Goal: Check status: Check status

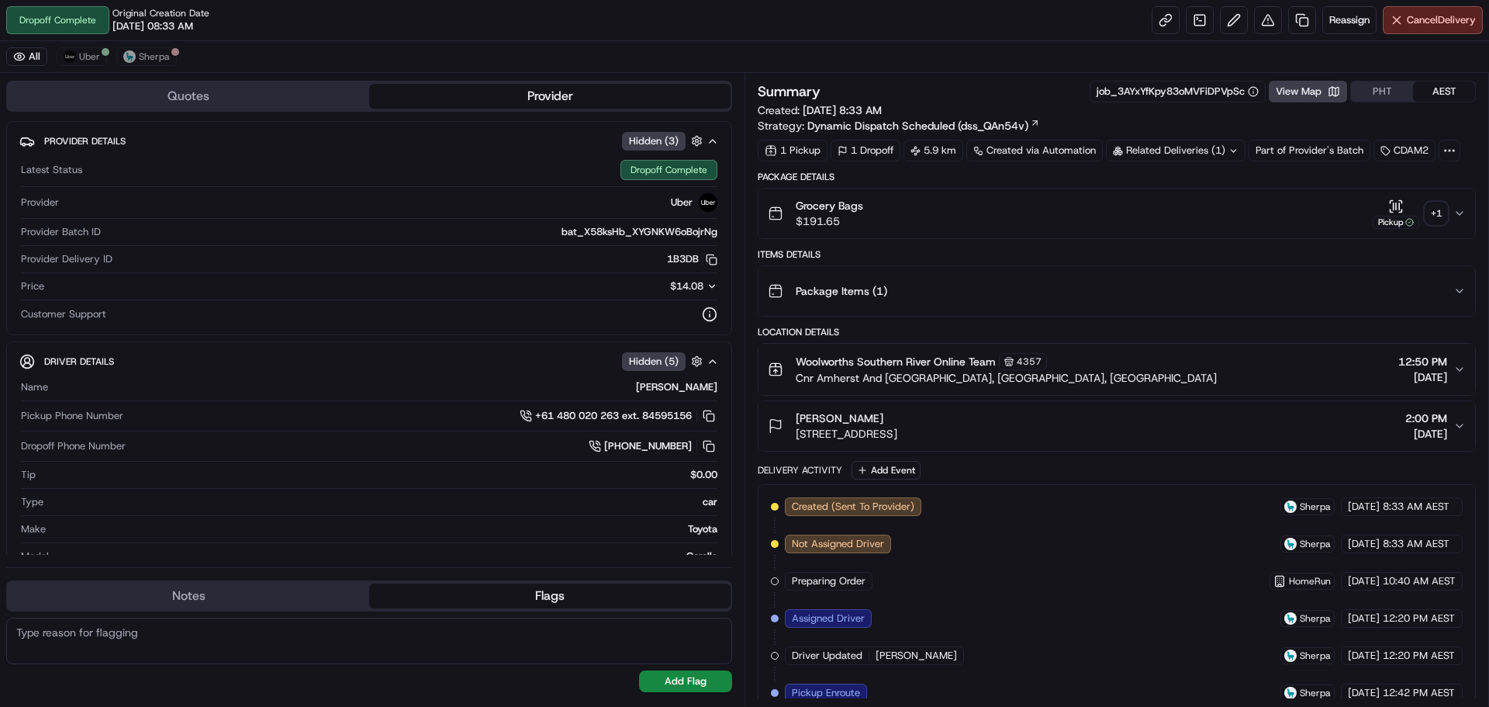
click at [1437, 221] on div "+ 1" at bounding box center [1436, 213] width 22 height 22
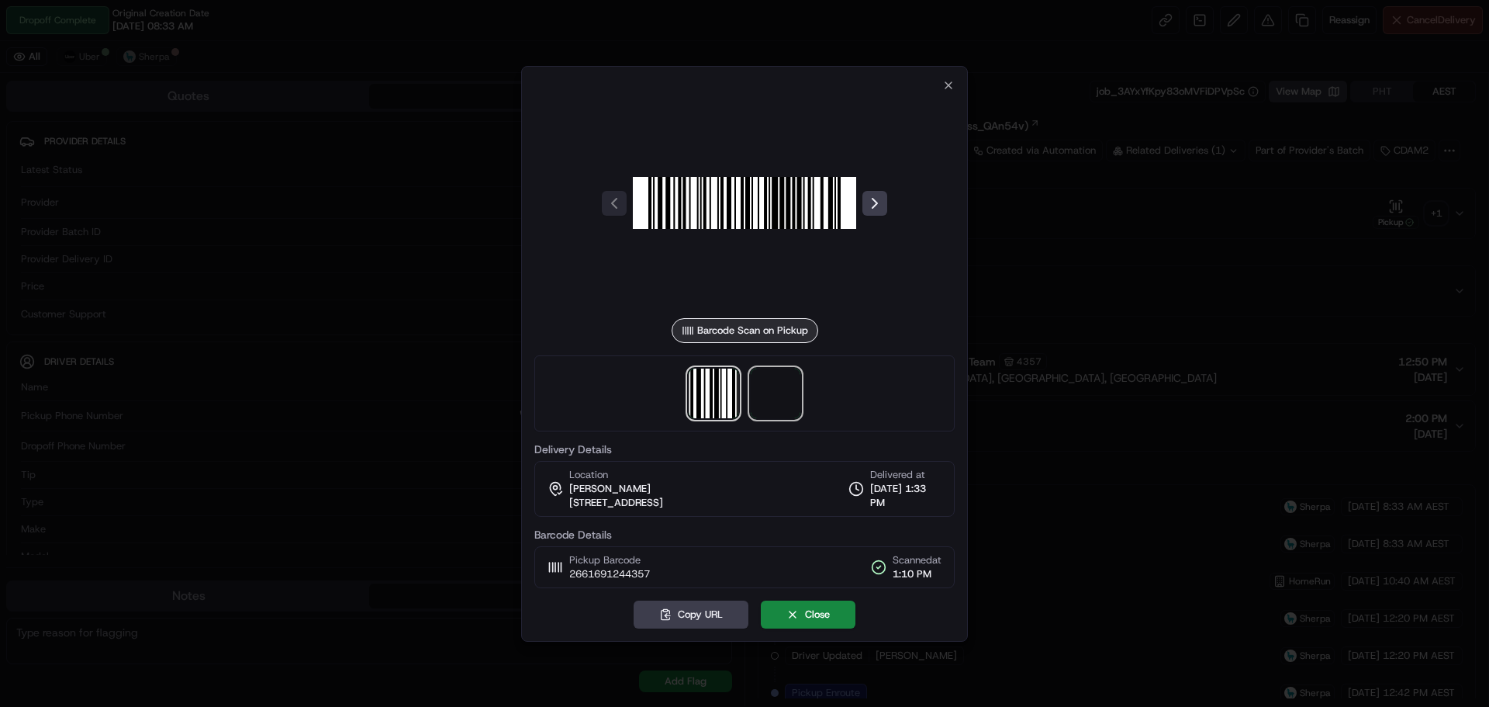
click at [790, 406] on span at bounding box center [776, 393] width 50 height 50
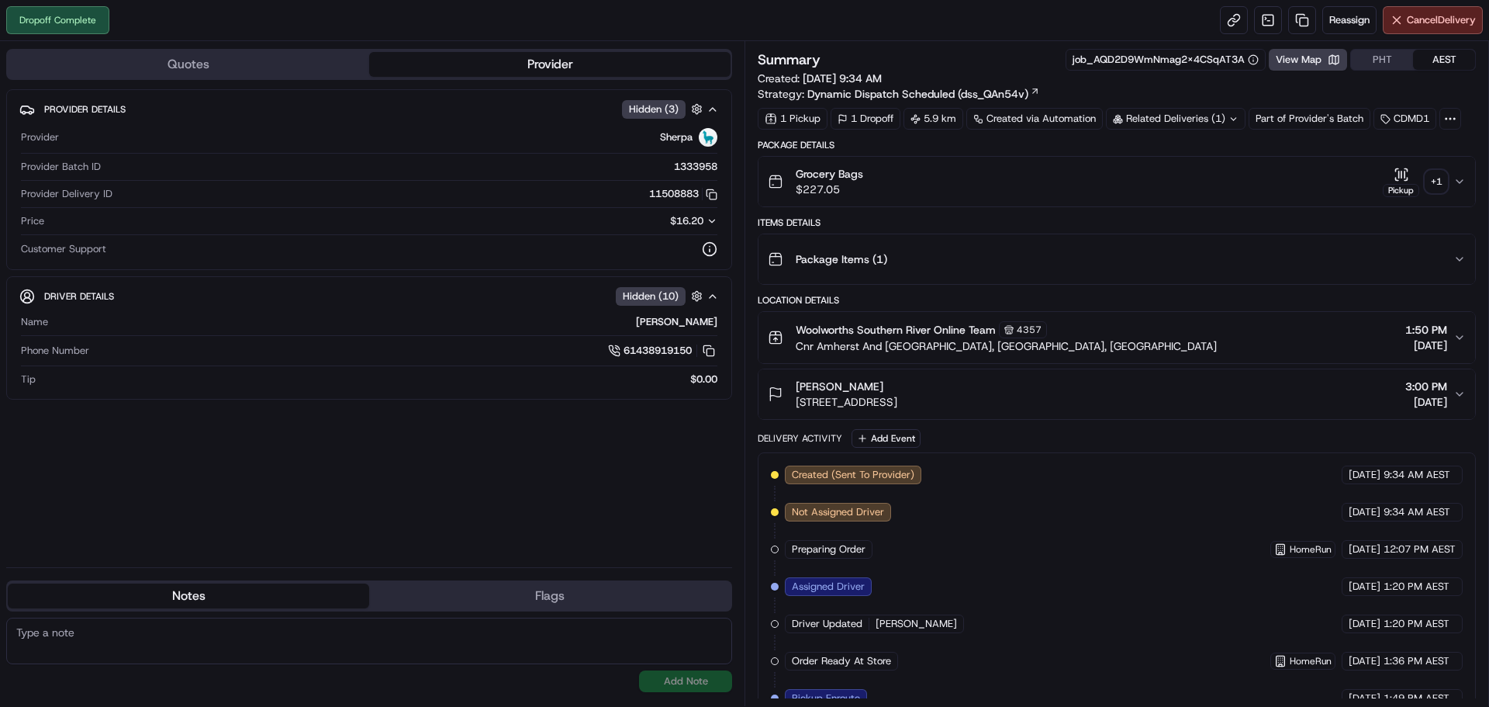
click at [1429, 174] on div "+ 1" at bounding box center [1436, 182] width 22 height 22
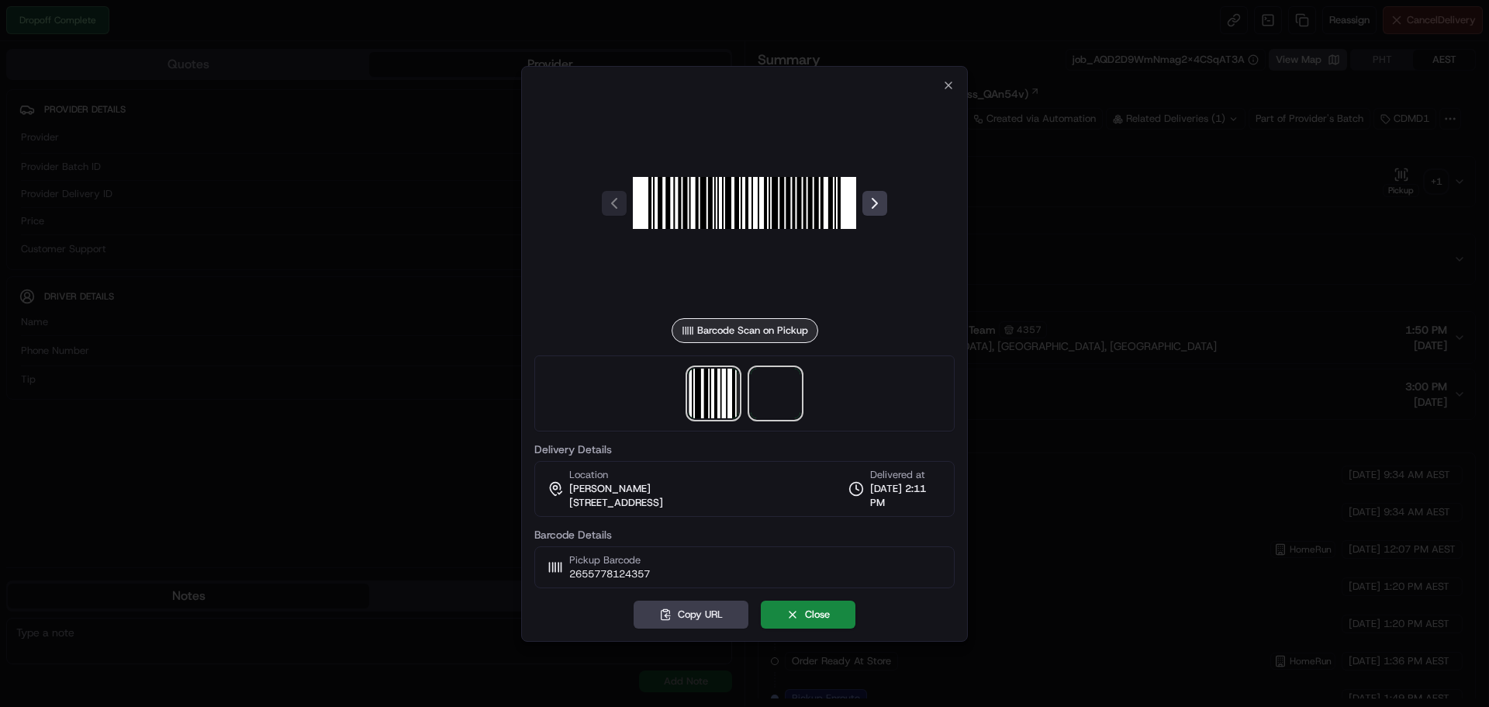
click at [767, 396] on span at bounding box center [776, 393] width 50 height 50
